Goal: Register for event/course

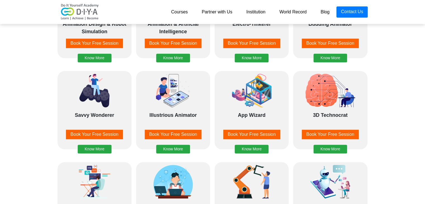
scroll to position [531, 0]
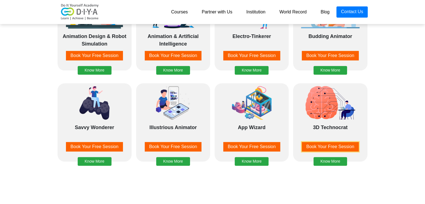
click at [319, 145] on button "Book Your Free Session" at bounding box center [330, 147] width 57 height 10
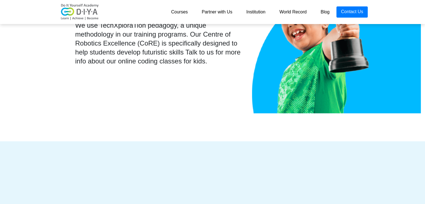
scroll to position [1085, 0]
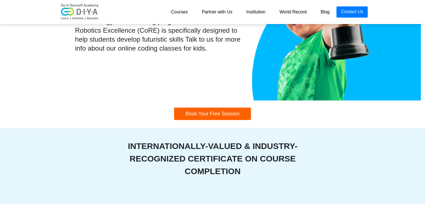
click at [173, 9] on link "Courses" at bounding box center [179, 11] width 31 height 11
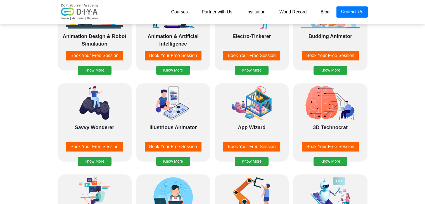
scroll to position [531, 0]
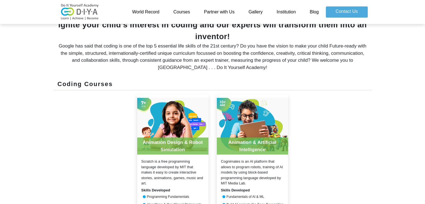
scroll to position [224, 0]
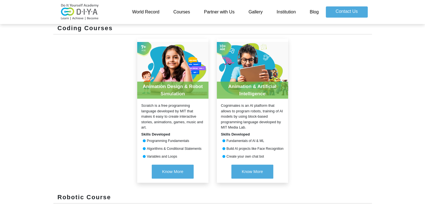
click at [152, 1] on nav "World Record Courses Partner with Us Gallery Institution Blog Contact Us" at bounding box center [212, 12] width 425 height 24
drag, startPoint x: 51, startPoint y: 55, endPoint x: 16, endPoint y: 43, distance: 36.9
